Goal: Task Accomplishment & Management: Manage account settings

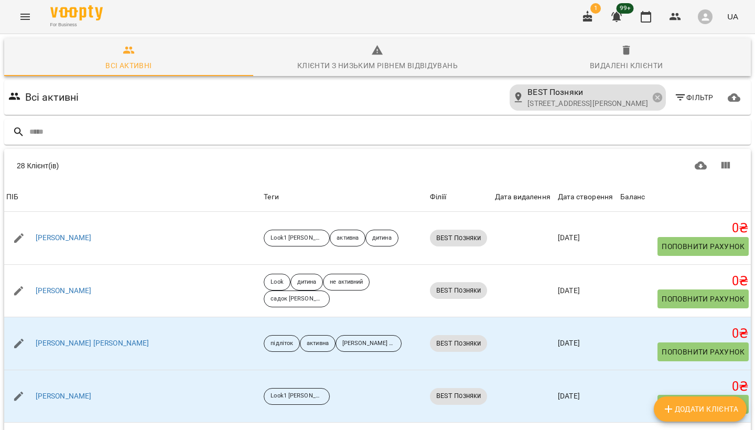
click at [26, 16] on icon "Menu" at bounding box center [25, 16] width 13 height 13
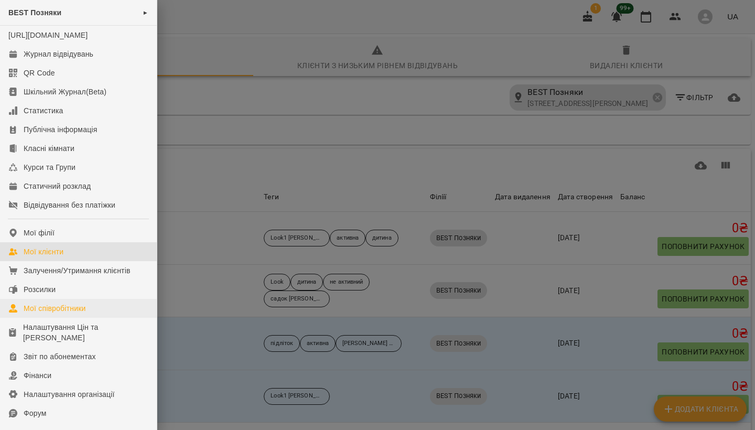
click at [45, 313] on div "Мої співробітники" at bounding box center [55, 308] width 62 height 10
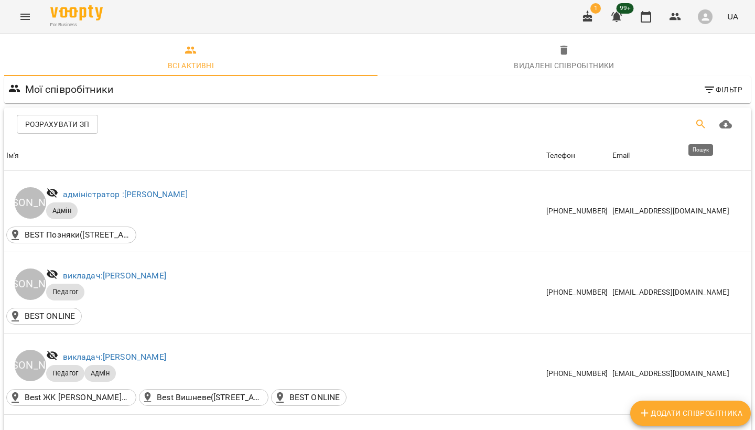
click at [690, 124] on button "Пошук" at bounding box center [700, 124] width 25 height 25
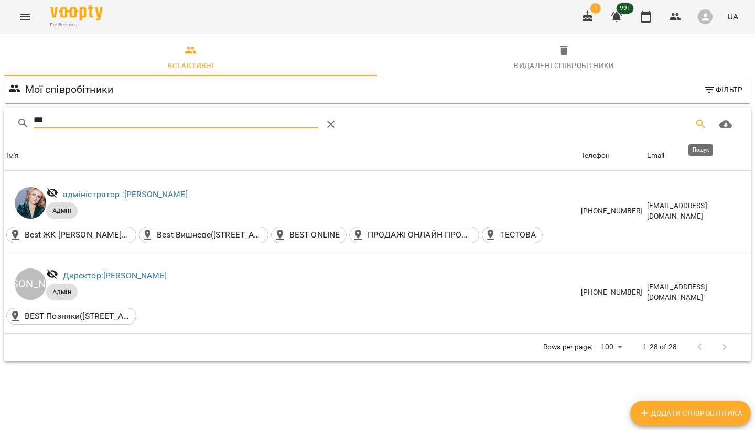
type input "****"
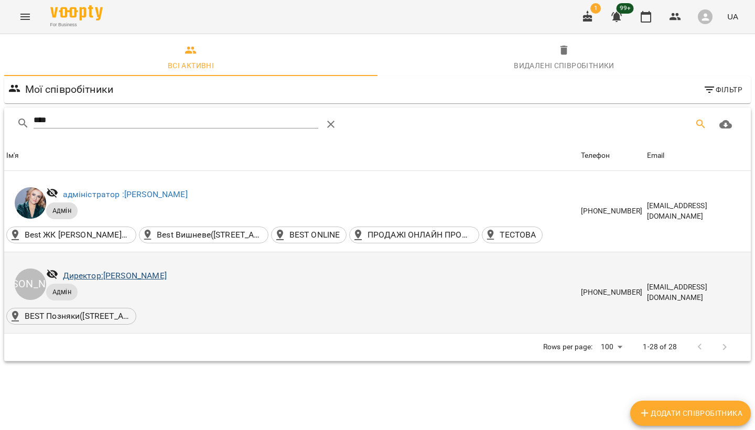
click at [167, 273] on link "Директор: [PERSON_NAME]" at bounding box center [115, 275] width 104 height 10
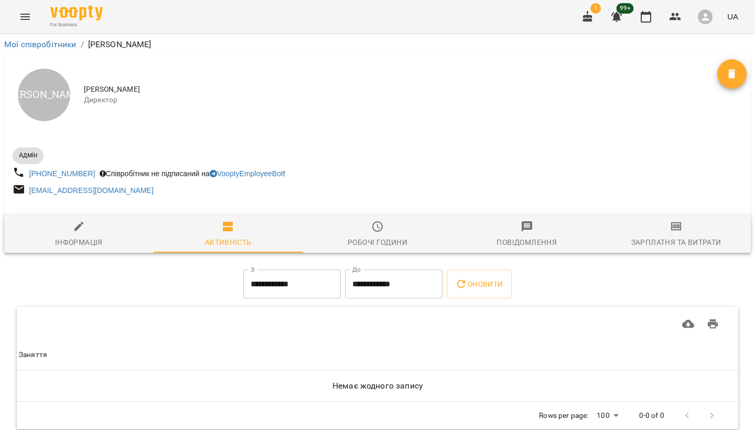
click at [102, 232] on span "Інформація" at bounding box center [78, 234] width 137 height 28
select select "**"
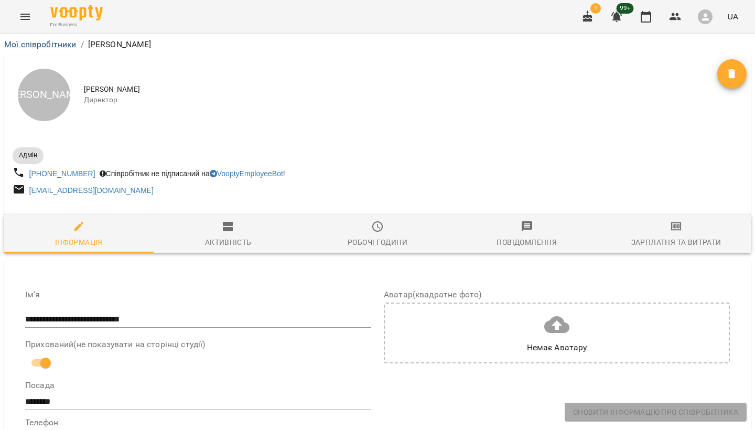
click at [55, 45] on link "Мої співробітники" at bounding box center [40, 44] width 72 height 10
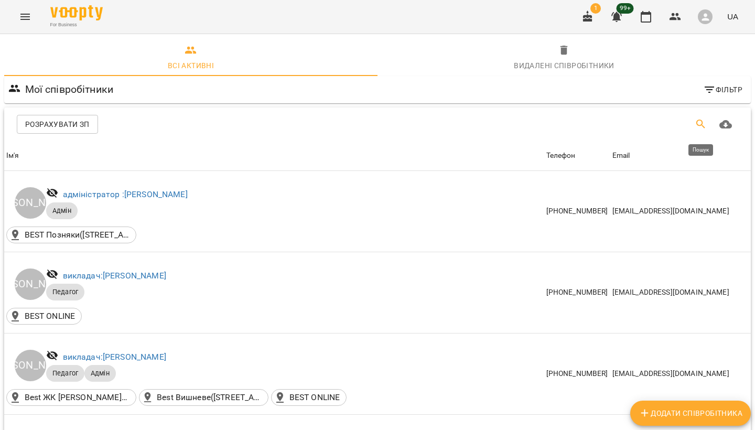
click at [707, 125] on button "Пошук" at bounding box center [700, 124] width 25 height 25
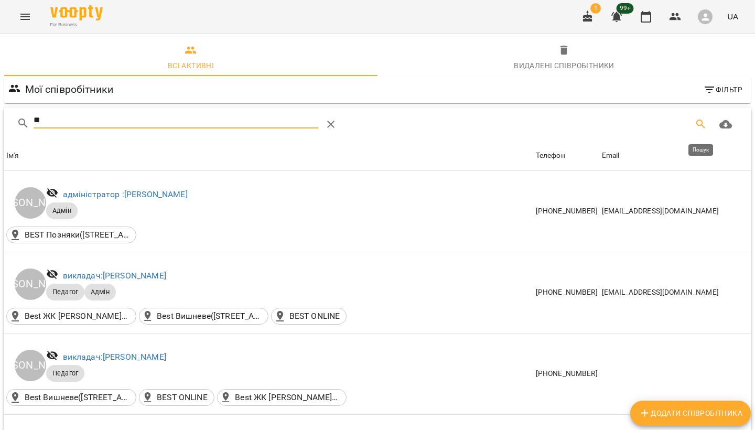
type input "***"
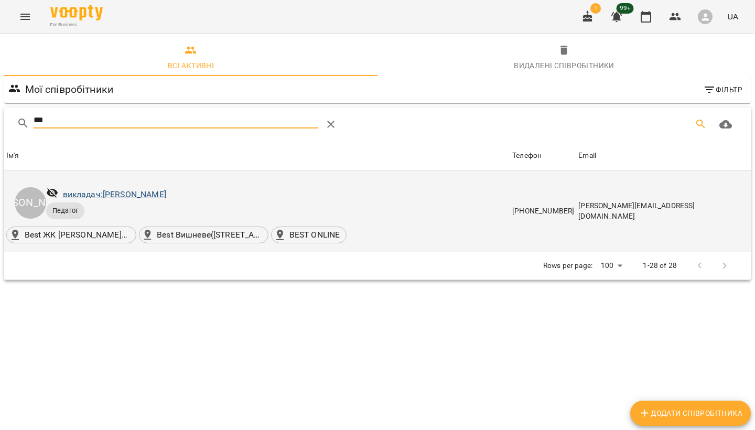
click at [122, 194] on link "викладач: [PERSON_NAME]" at bounding box center [114, 194] width 103 height 10
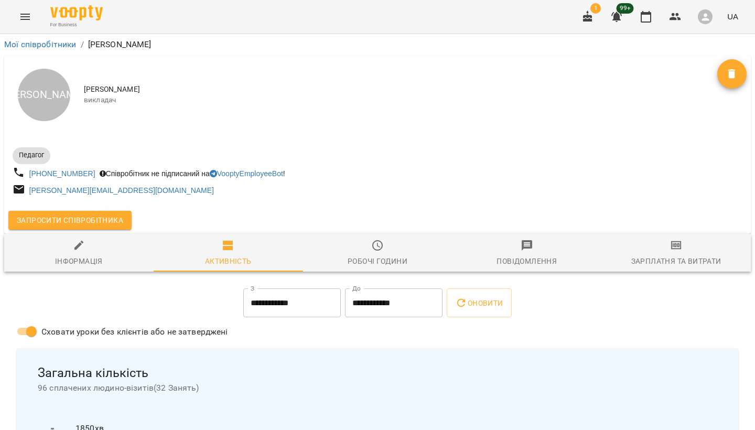
click at [72, 264] on div "Інформація" at bounding box center [79, 261] width 48 height 13
select select "**"
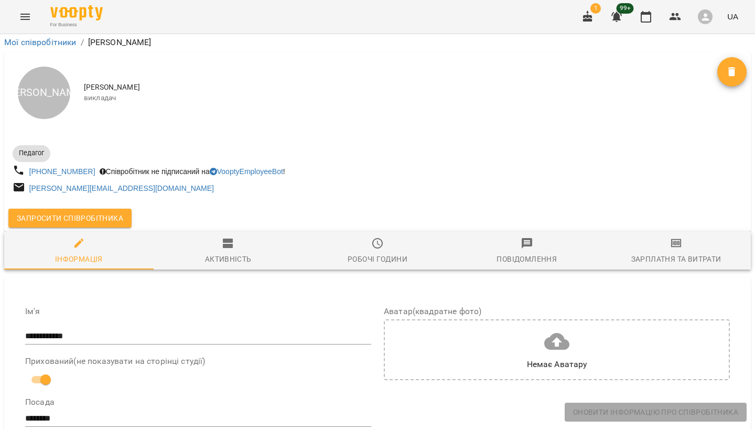
scroll to position [256, 0]
drag, startPoint x: 157, startPoint y: 254, endPoint x: 1, endPoint y: 257, distance: 156.7
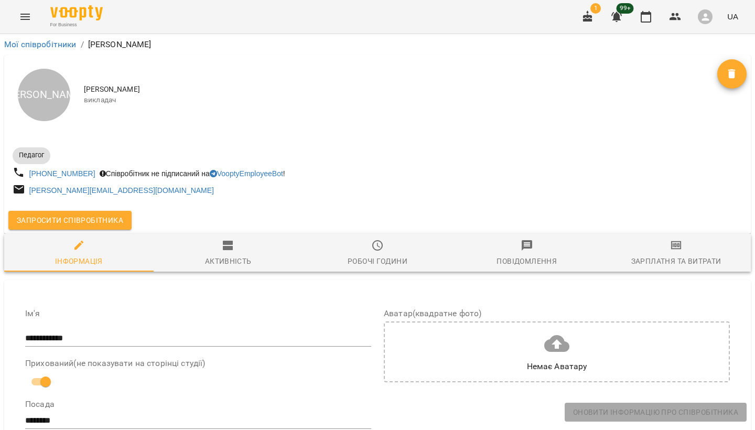
scroll to position [0, 0]
click at [488, 271] on button "Повідомлення" at bounding box center [526, 253] width 149 height 38
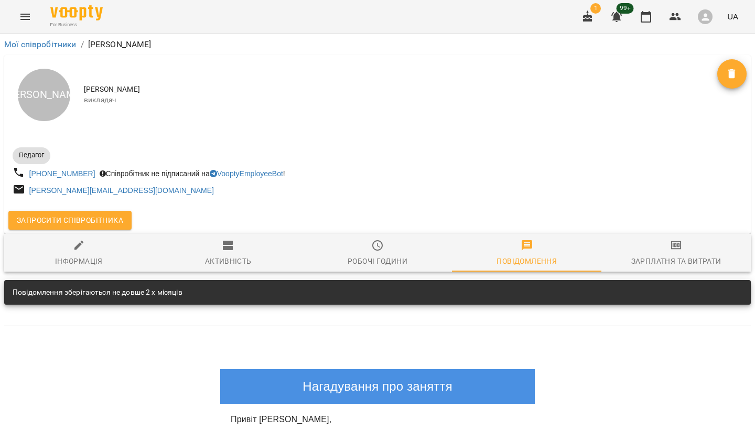
click at [538, 252] on span "Повідомлення" at bounding box center [526, 253] width 137 height 28
click at [373, 251] on icon "button" at bounding box center [377, 245] width 13 height 13
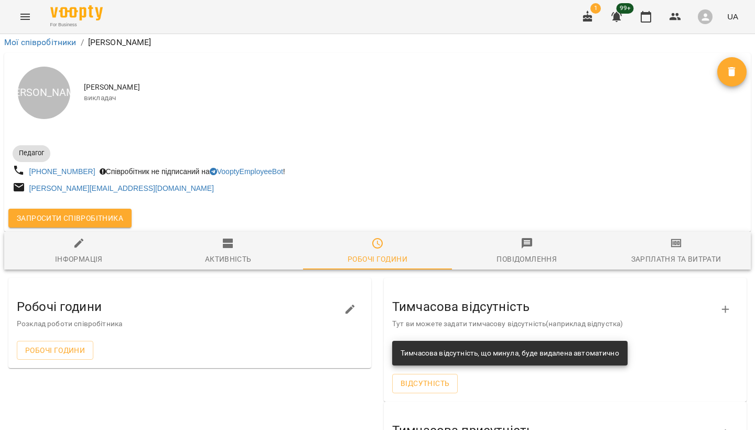
scroll to position [99, 0]
click at [232, 253] on div "Активність" at bounding box center [228, 259] width 47 height 13
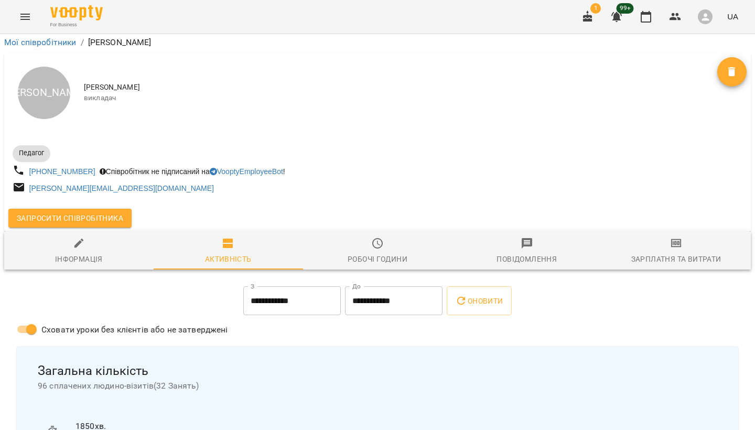
click at [102, 232] on button "Інформація" at bounding box center [78, 251] width 149 height 38
select select "**"
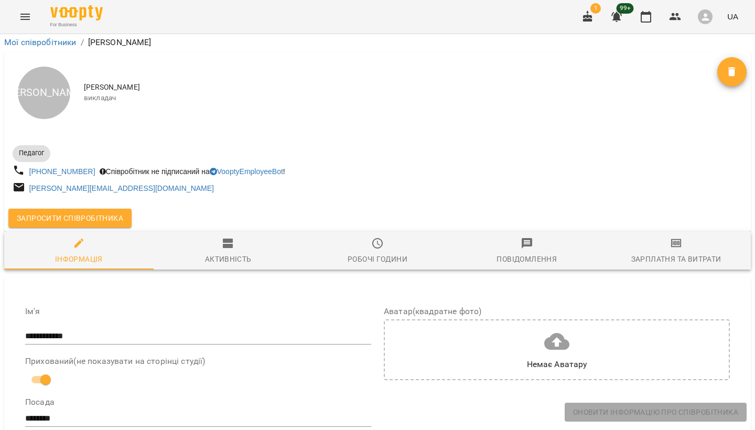
scroll to position [202, 0]
drag, startPoint x: 148, startPoint y: 309, endPoint x: 2, endPoint y: 312, distance: 146.8
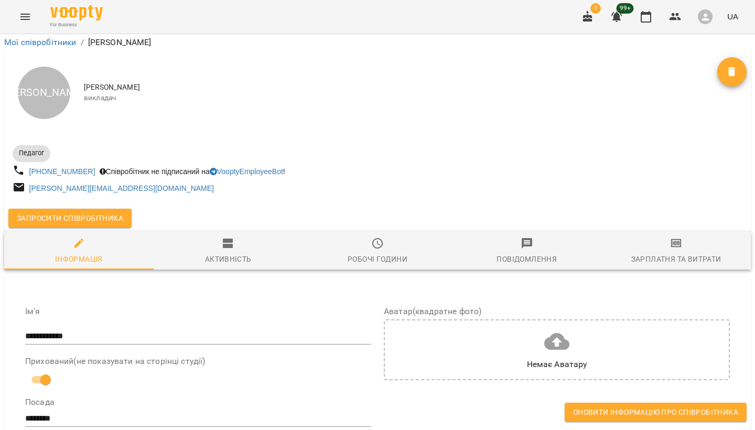
click at [637, 410] on span "Оновити інформацію про співробітника" at bounding box center [655, 412] width 165 height 13
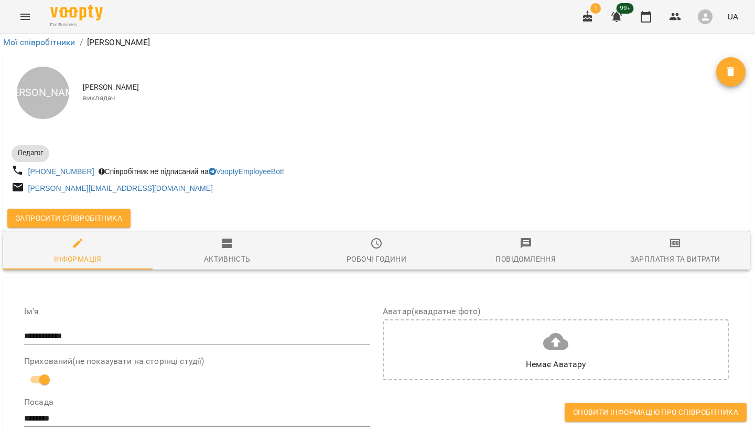
scroll to position [1393, 1]
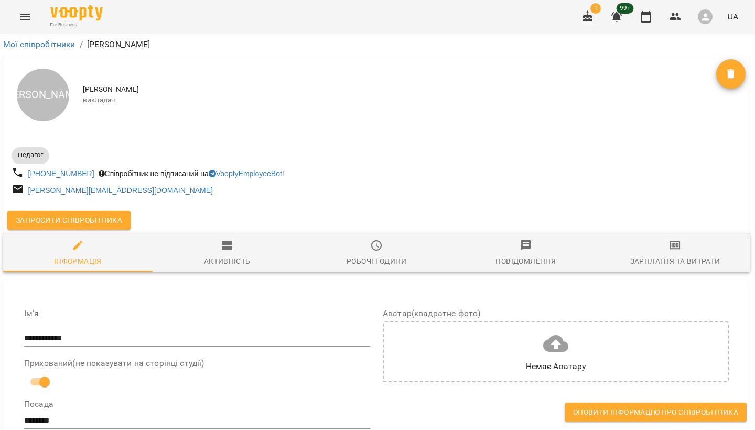
scroll to position [0, 1]
click at [55, 44] on link "Мої співробітники" at bounding box center [39, 44] width 72 height 10
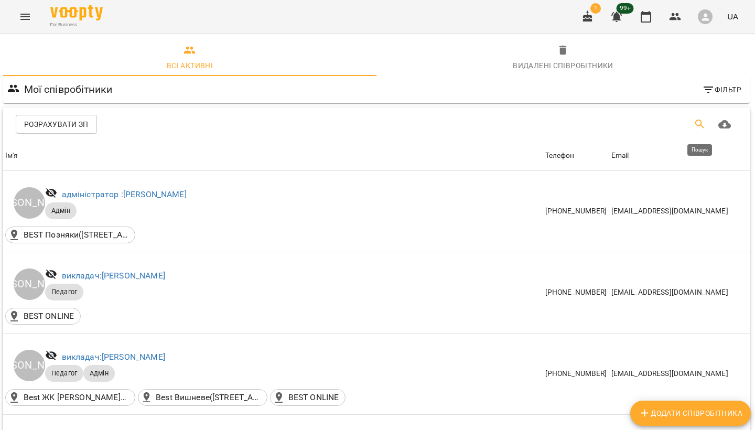
click at [693, 118] on icon "Пошук" at bounding box center [699, 124] width 13 height 13
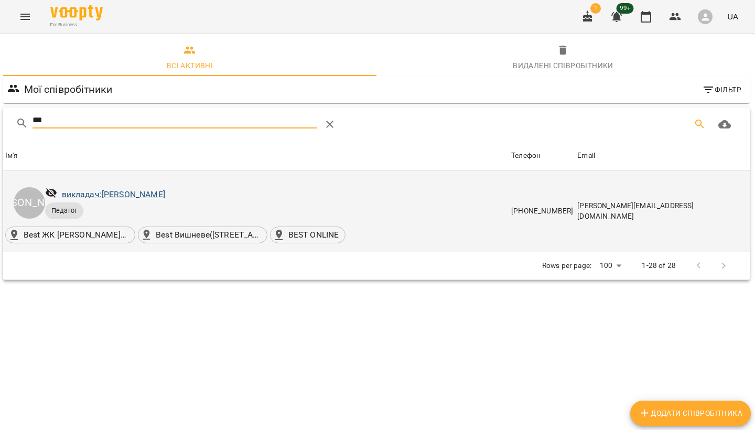
type input "***"
click at [108, 192] on link "викладач: [PERSON_NAME]" at bounding box center [113, 194] width 103 height 10
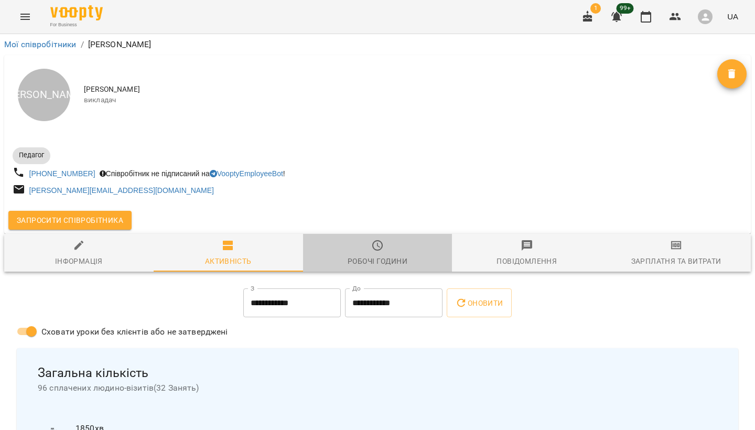
click at [376, 243] on icon "button" at bounding box center [377, 245] width 13 height 13
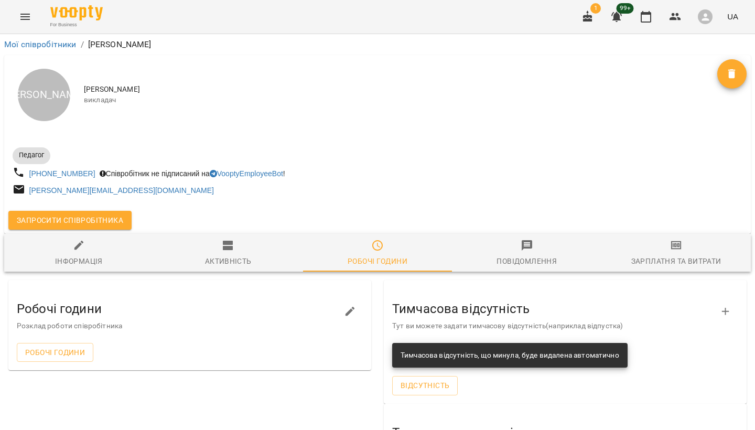
click at [691, 254] on span "Зарплатня та Витрати" at bounding box center [675, 253] width 137 height 28
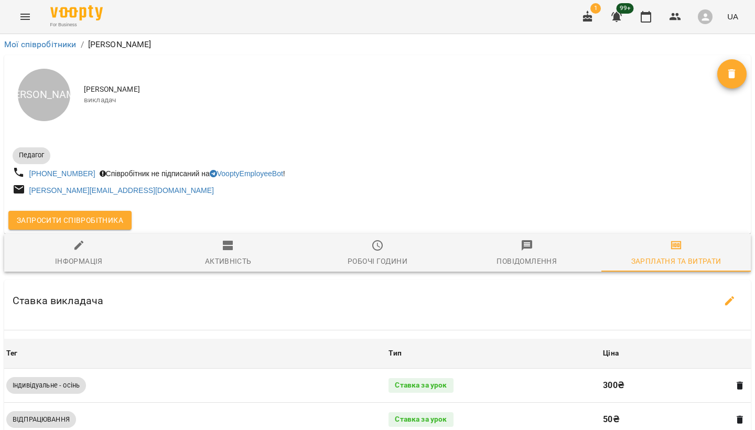
click at [543, 255] on span "Повідомлення" at bounding box center [526, 253] width 137 height 28
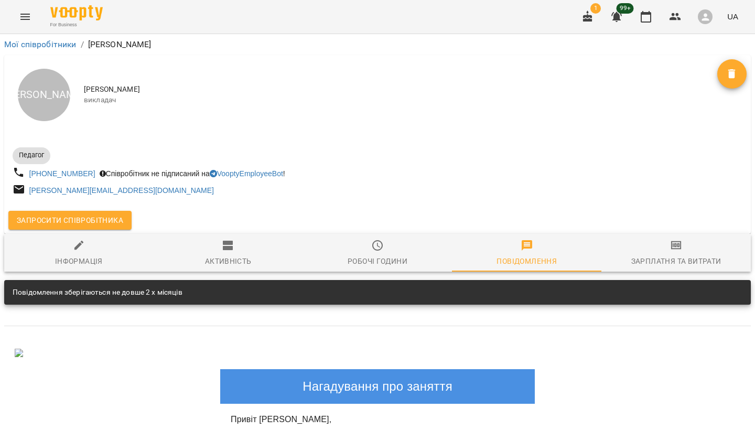
click at [594, 13] on span "1" at bounding box center [595, 8] width 10 height 10
click at [589, 16] on icon "button" at bounding box center [587, 16] width 9 height 12
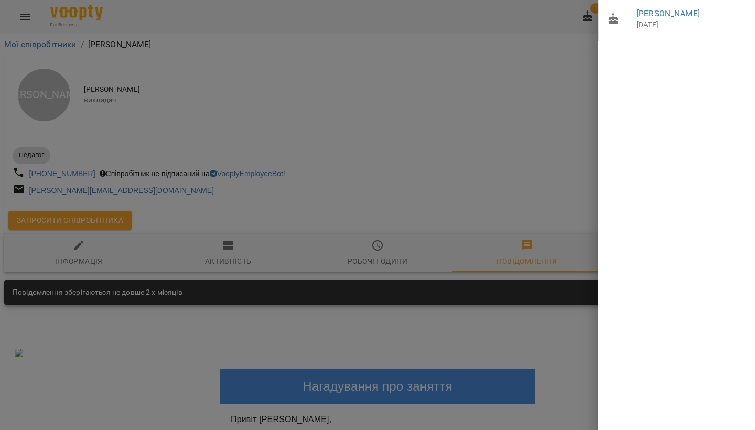
click at [505, 96] on div at bounding box center [377, 215] width 755 height 430
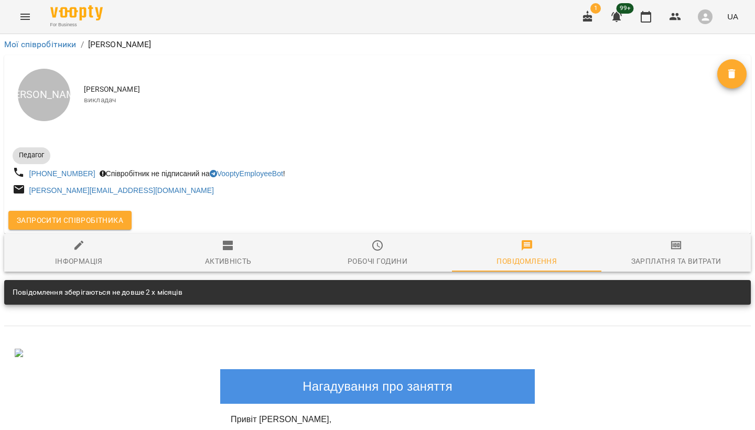
click at [111, 249] on span "Інформація" at bounding box center [78, 253] width 137 height 28
select select "**"
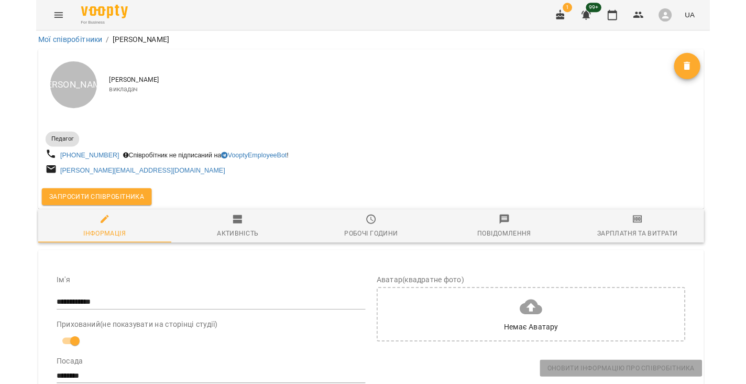
scroll to position [0, 2]
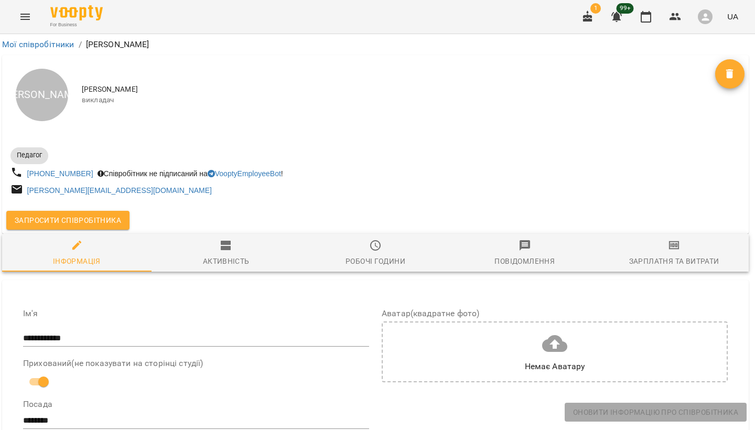
click at [447, 125] on div "А [PERSON_NAME] викладач" at bounding box center [375, 95] width 746 height 80
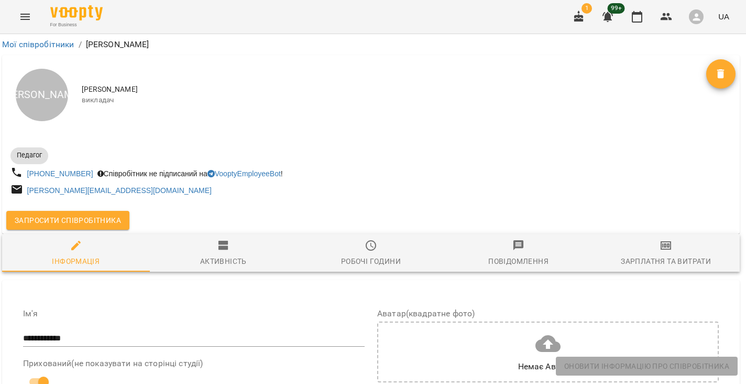
click at [240, 254] on span "Активність" at bounding box center [223, 253] width 135 height 28
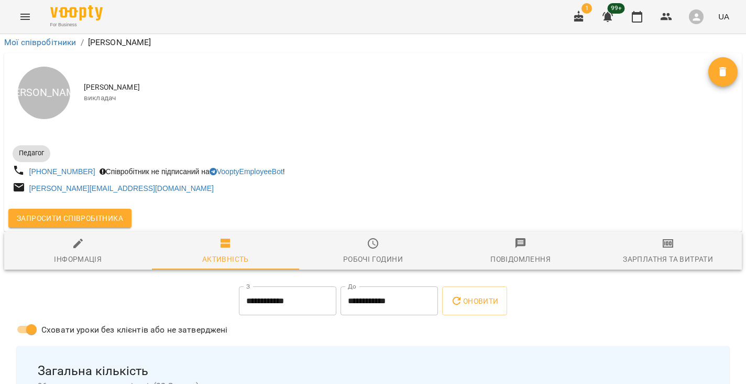
scroll to position [46, 0]
click at [24, 8] on button "Menu" at bounding box center [25, 16] width 25 height 25
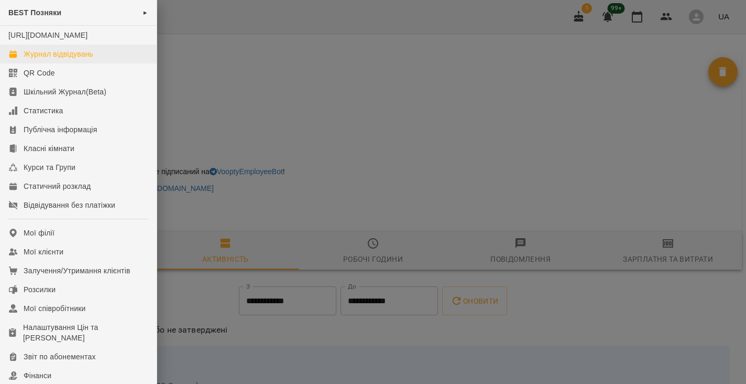
click at [59, 59] on div "Журнал відвідувань" at bounding box center [59, 54] width 70 height 10
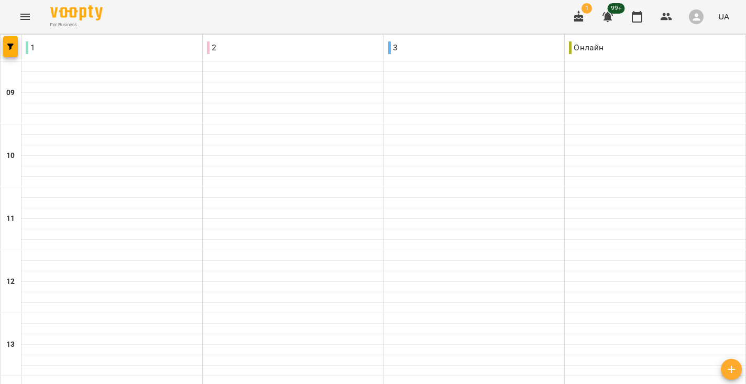
click at [114, 2] on div "For Business 1 99+ UA" at bounding box center [373, 17] width 746 height 34
